Goal: Navigation & Orientation: Find specific page/section

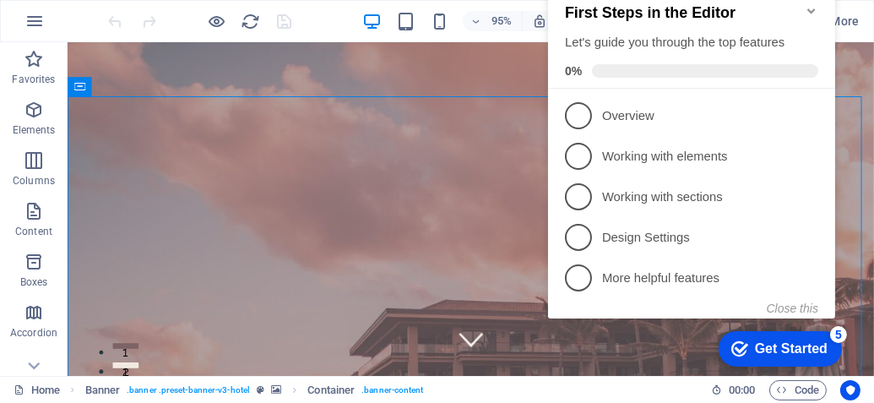
click at [747, 351] on div "checkmark Get Started 5" at bounding box center [779, 348] width 96 height 17
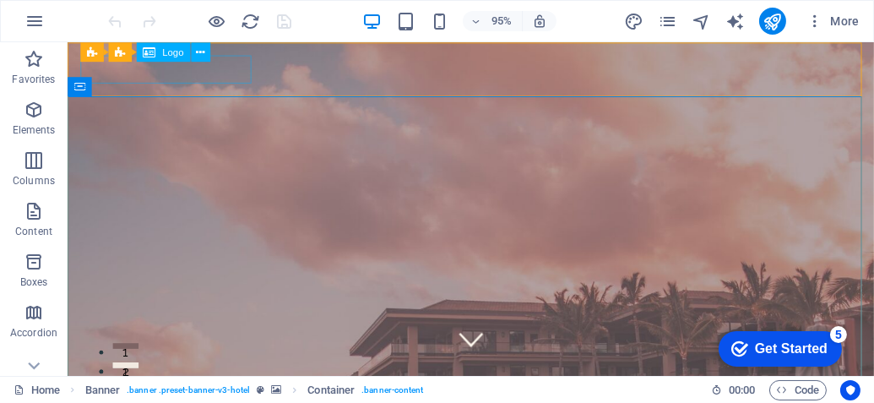
click at [167, 54] on span "Logo" at bounding box center [172, 51] width 21 height 9
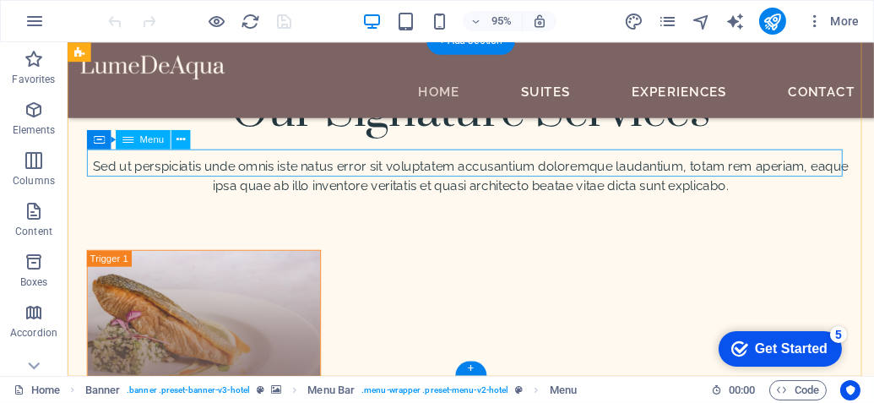
scroll to position [6004, 0]
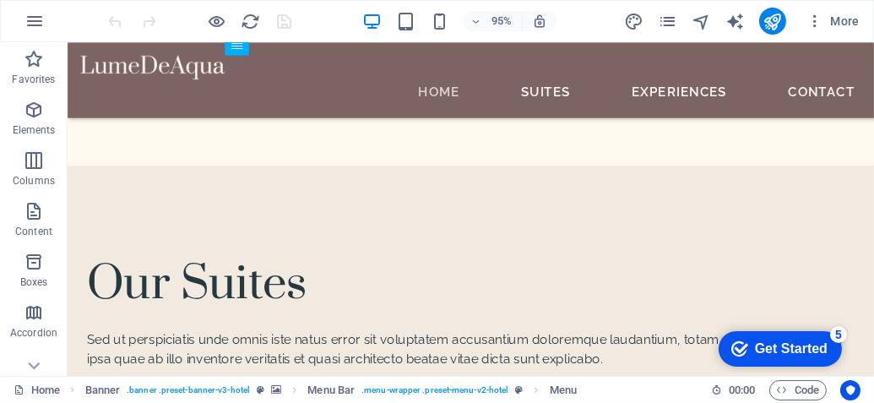
click at [61, 29] on div "95% More" at bounding box center [437, 21] width 873 height 41
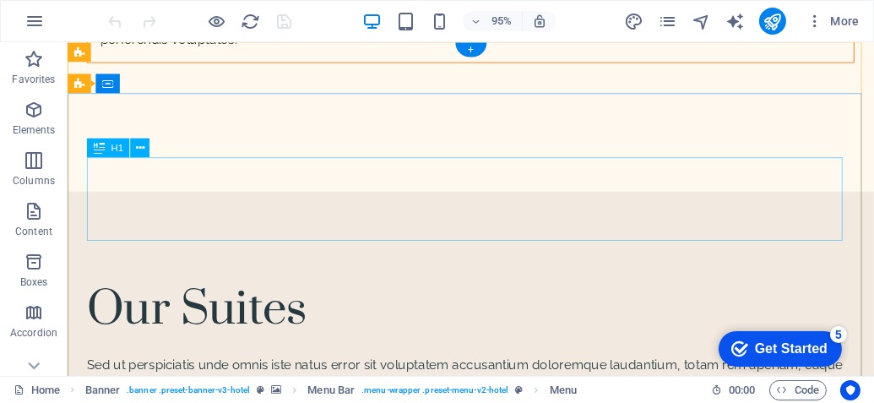
scroll to position [0, 0]
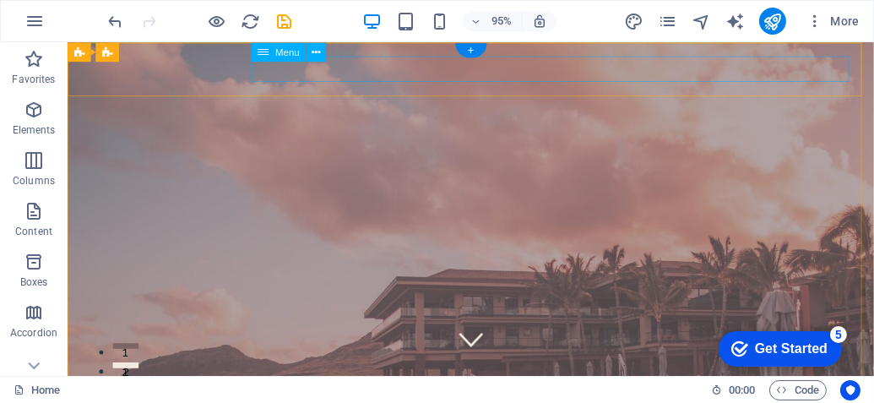
select select
select select "1"
select select
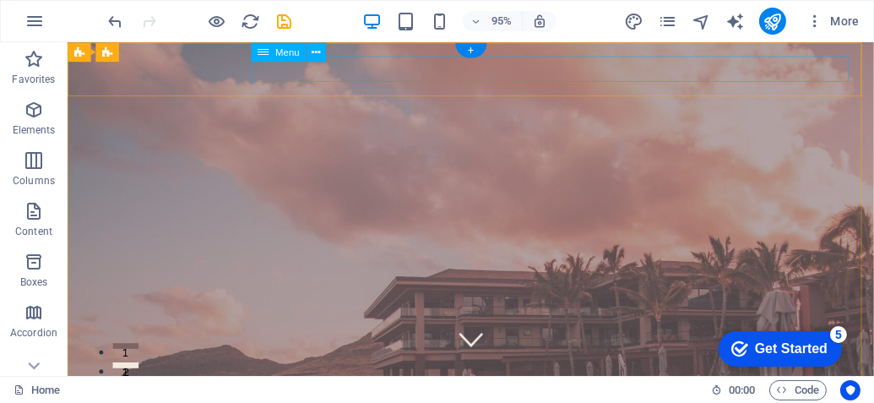
select select "2"
select select
select select "3"
select select
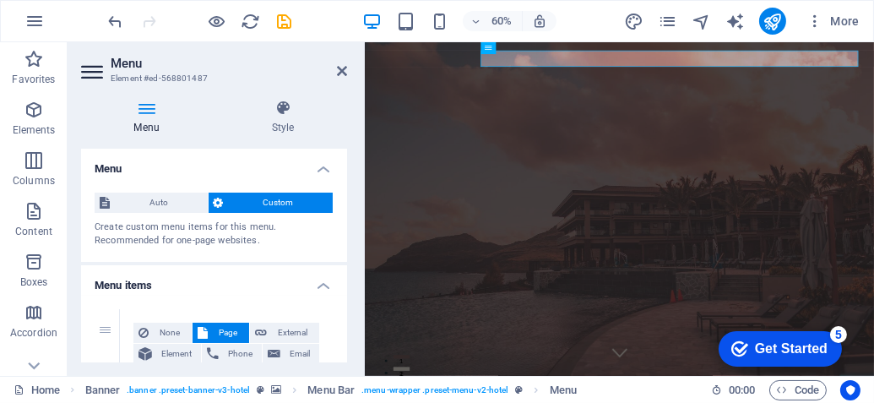
click at [150, 114] on icon at bounding box center [146, 108] width 131 height 17
click at [288, 131] on h4 "Style" at bounding box center [283, 117] width 128 height 35
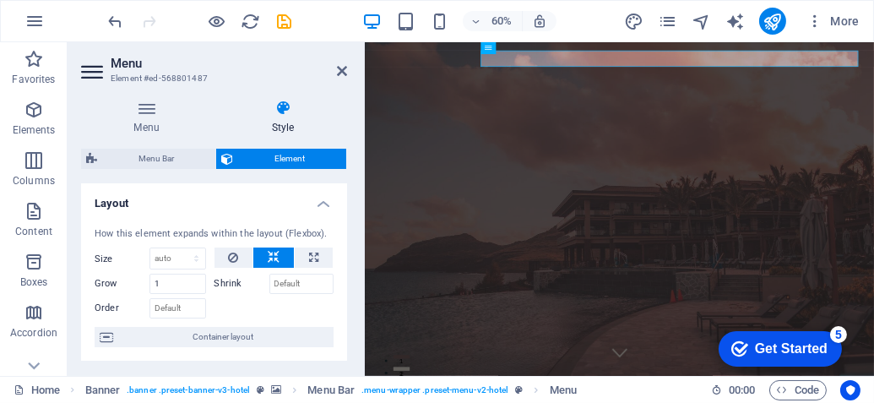
click at [296, 156] on span "Element" at bounding box center [289, 159] width 103 height 20
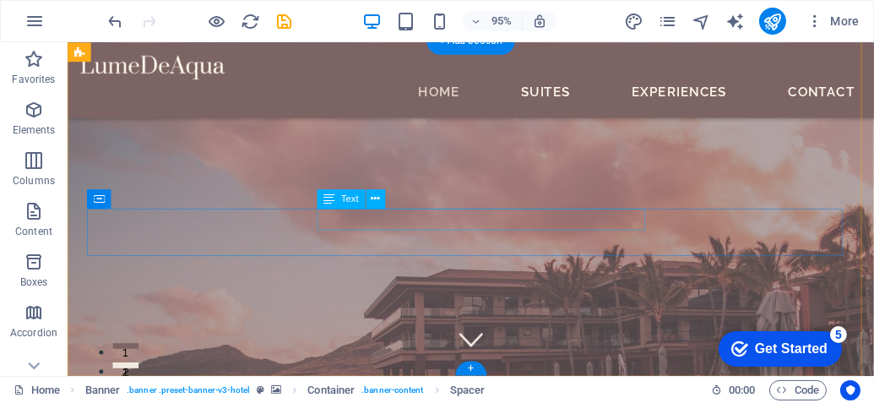
scroll to position [5916, 0]
